Goal: Check status: Check status

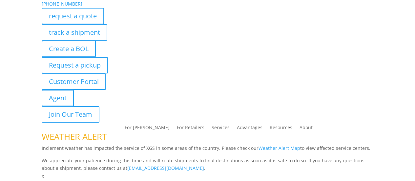
click at [86, 123] on div at bounding box center [83, 128] width 83 height 10
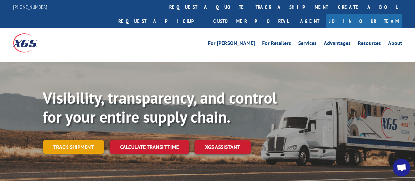
click at [88, 140] on link "Track shipment" at bounding box center [74, 147] width 62 height 14
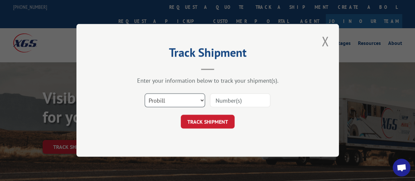
click at [201, 100] on select "Select category... Probill BOL PO" at bounding box center [175, 101] width 60 height 14
select select "po"
click at [145, 94] on select "Select category... Probill BOL PO" at bounding box center [175, 101] width 60 height 14
click at [250, 98] on input at bounding box center [240, 101] width 60 height 14
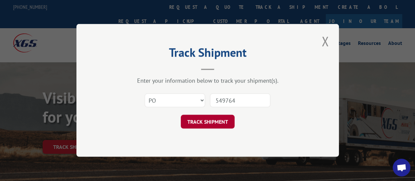
type input "549764"
click at [209, 123] on button "TRACK SHIPMENT" at bounding box center [208, 122] width 54 height 14
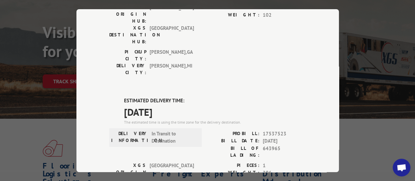
scroll to position [142, 0]
